Goal: Find specific page/section: Find specific page/section

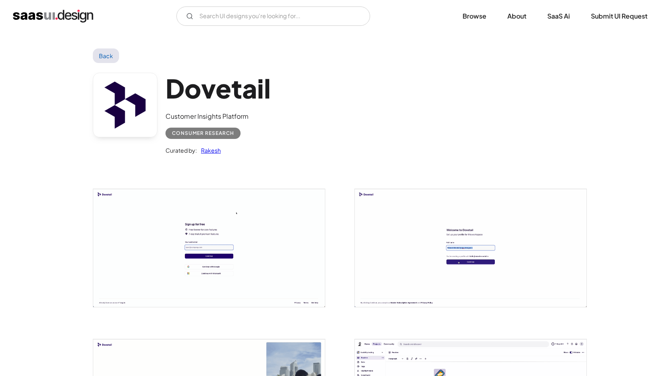
click at [270, 27] on div "V7 Labs Gen AI Application Design Best-in-class data labeling tool. GenAI Close…" at bounding box center [335, 16] width 670 height 32
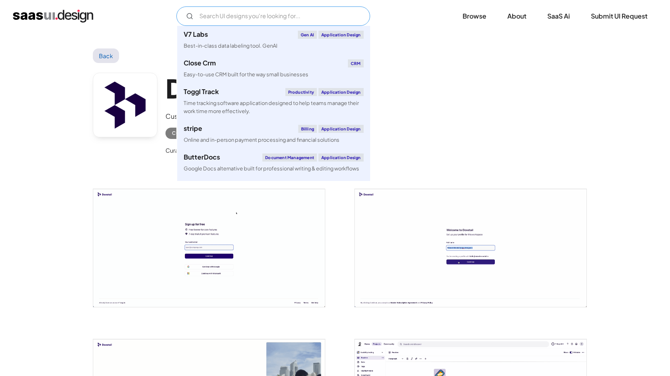
click at [266, 21] on input "Email Form" at bounding box center [273, 15] width 194 height 19
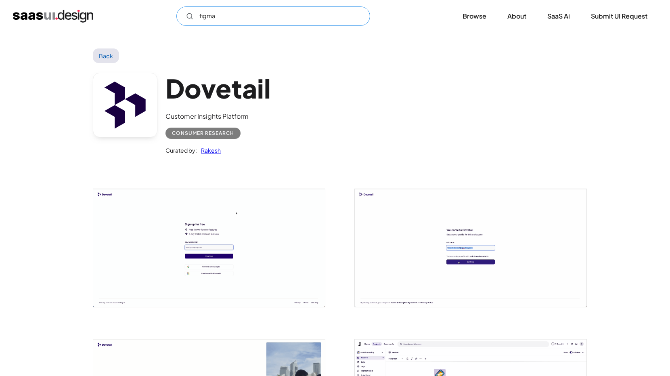
click at [243, 16] on input "figma" at bounding box center [273, 15] width 194 height 19
click at [259, 17] on input "figma" at bounding box center [273, 15] width 194 height 19
type input "figma"
click at [75, 15] on img "home" at bounding box center [53, 16] width 80 height 13
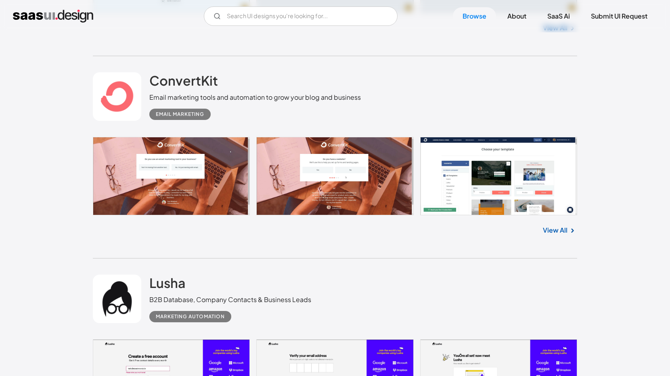
scroll to position [436, 0]
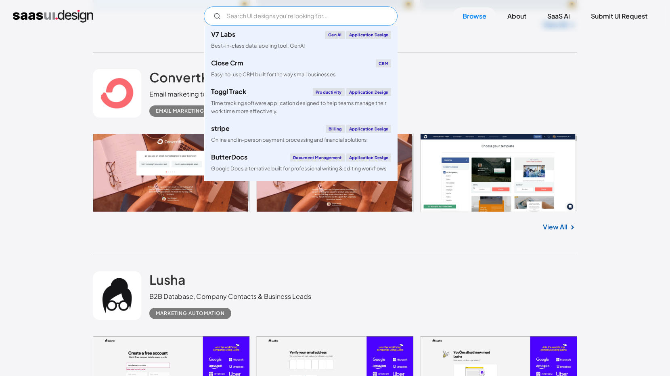
click at [264, 21] on input "Email Form" at bounding box center [301, 15] width 194 height 19
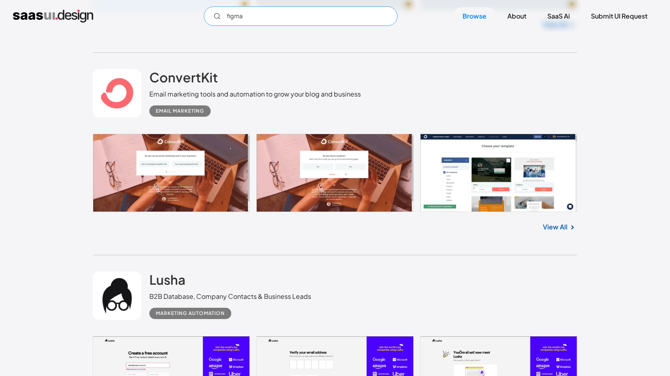
click at [216, 16] on icon "Email Form" at bounding box center [217, 16] width 7 height 7
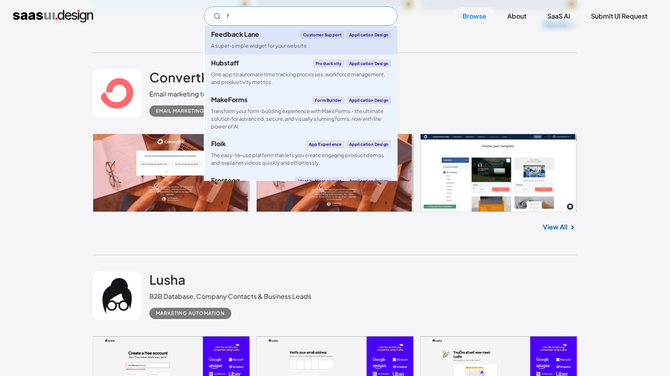
click at [255, 45] on div "A super-simple widget for your website" at bounding box center [259, 46] width 96 height 8
type input "f"
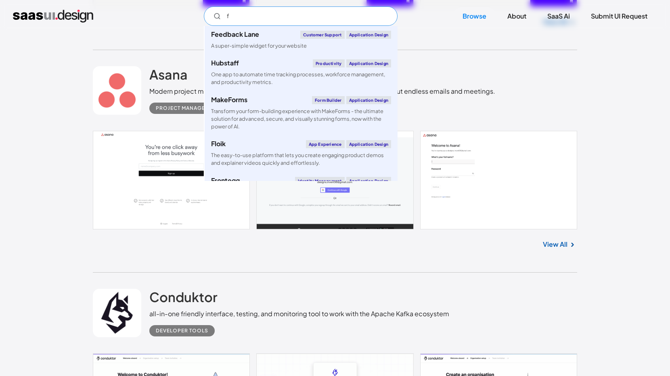
scroll to position [857, 0]
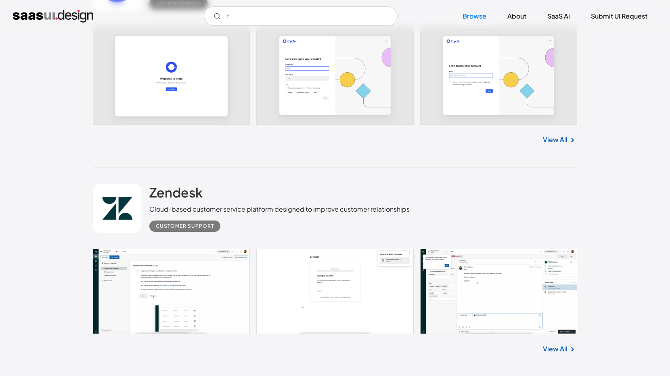
scroll to position [2221, 0]
click at [126, 210] on link at bounding box center [117, 208] width 48 height 48
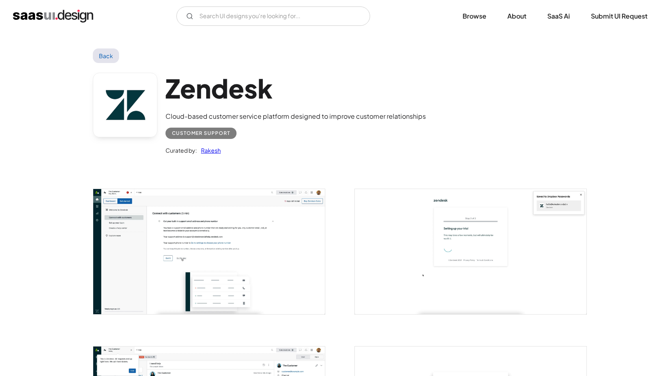
click at [70, 26] on div "V7 Labs Gen AI Application Design Best-in-class data labeling tool. GenAI Close…" at bounding box center [335, 16] width 670 height 32
click at [66, 18] on img "home" at bounding box center [53, 16] width 80 height 13
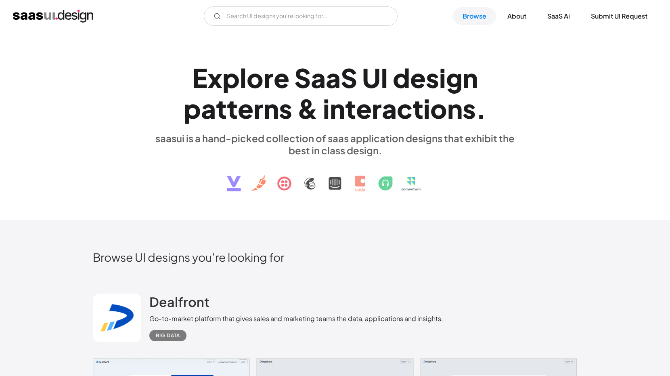
click at [118, 107] on div "E x p l o r e S a a S U I d e s i g n p a t t e r n s & i n t e r a c t i o n s…" at bounding box center [335, 126] width 484 height 145
click at [279, 10] on input "Email Form" at bounding box center [301, 15] width 194 height 19
type input "f"
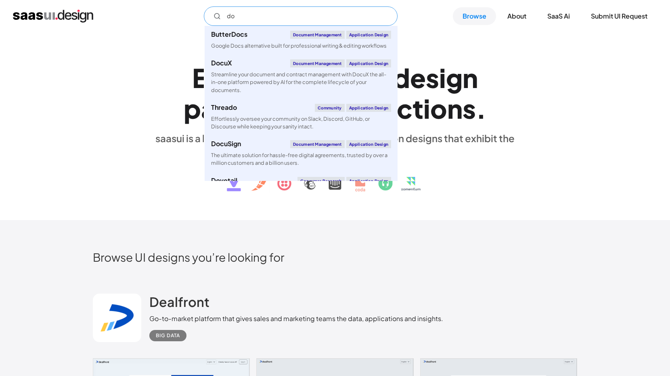
type input "d"
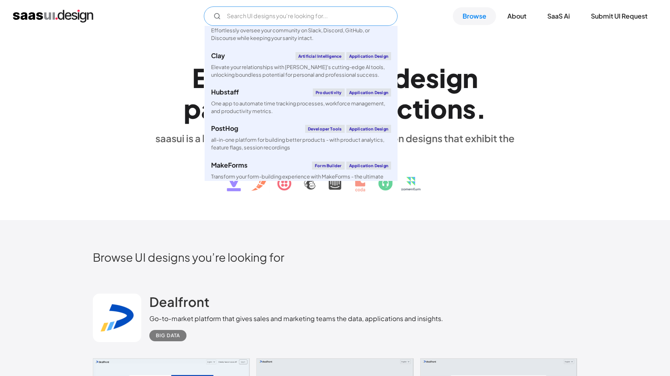
scroll to position [543, 0]
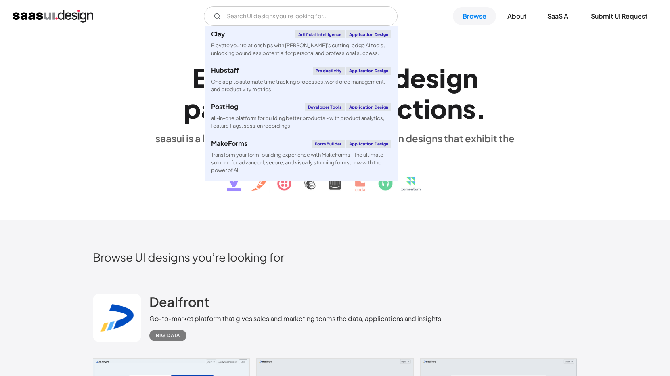
click at [132, 107] on div "E x p l o r e S a a S U I d e s i g n p a t t e r n s & i n t e r a c t i o n s…" at bounding box center [335, 126] width 484 height 145
